Goal: Find specific page/section: Find specific page/section

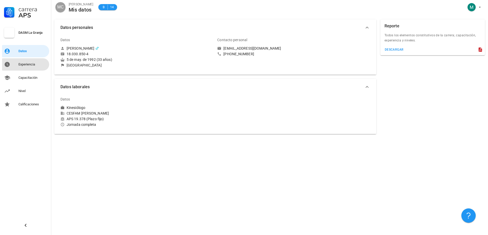
click at [24, 62] on div "Experiencia" at bounding box center [32, 64] width 29 height 4
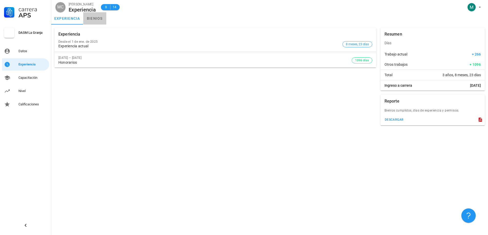
click at [97, 19] on link "bienios" at bounding box center [94, 18] width 23 height 12
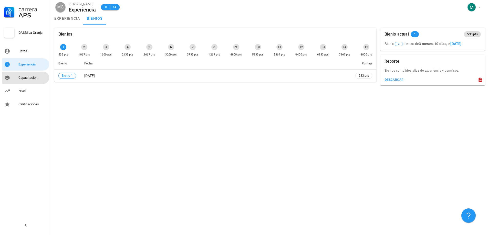
click at [24, 79] on div "Capacitación" at bounding box center [32, 78] width 29 height 4
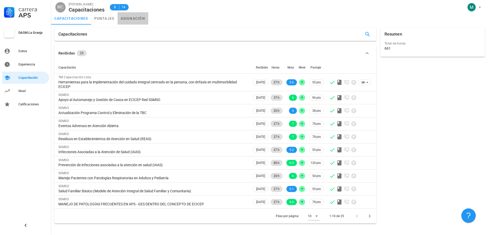
click at [126, 18] on link "asignación" at bounding box center [132, 18] width 31 height 12
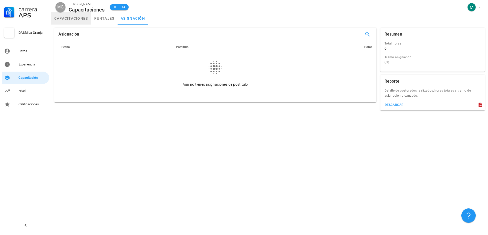
click at [77, 21] on link "capacitaciones" at bounding box center [71, 18] width 40 height 12
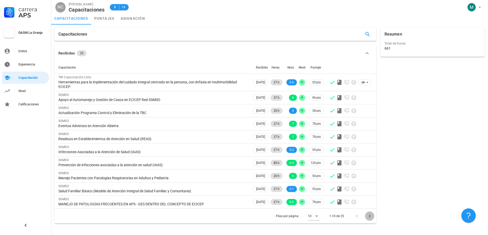
click at [369, 217] on icon "Página siguiente" at bounding box center [369, 216] width 6 height 6
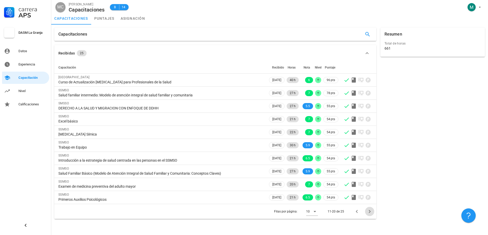
click at [373, 214] on span "Página siguiente" at bounding box center [369, 212] width 9 height 6
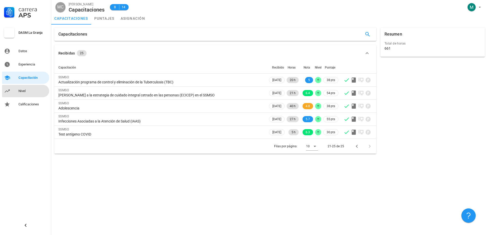
click at [23, 89] on div "Nivel" at bounding box center [32, 91] width 29 height 4
